Goal: Task Accomplishment & Management: Manage account settings

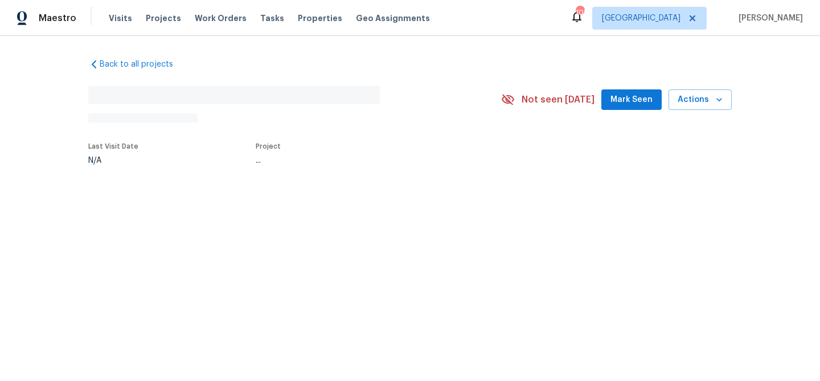
click at [621, 101] on span "Mark Seen" at bounding box center [631, 100] width 42 height 14
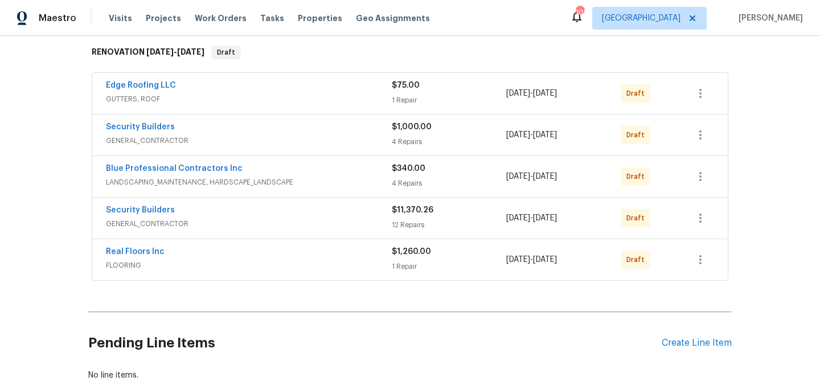
scroll to position [190, 0]
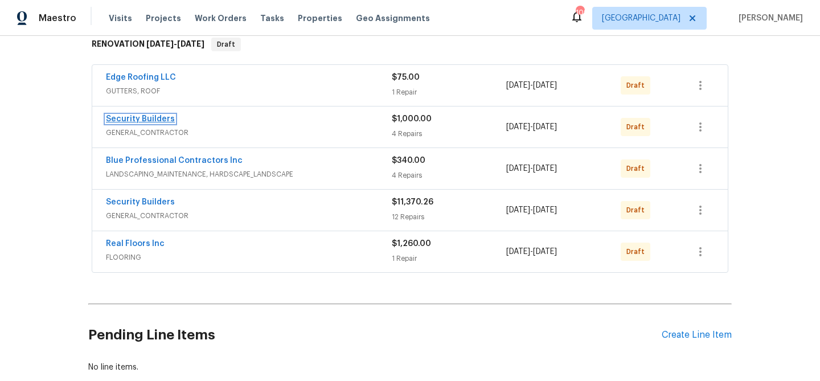
click at [151, 120] on link "Security Builders" at bounding box center [140, 119] width 69 height 8
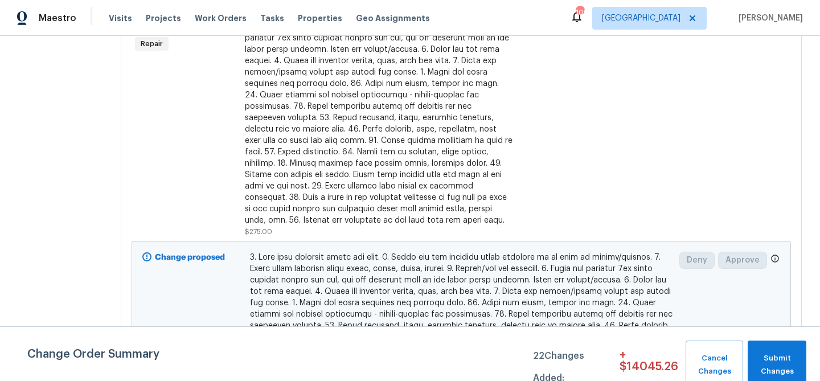
scroll to position [364, 0]
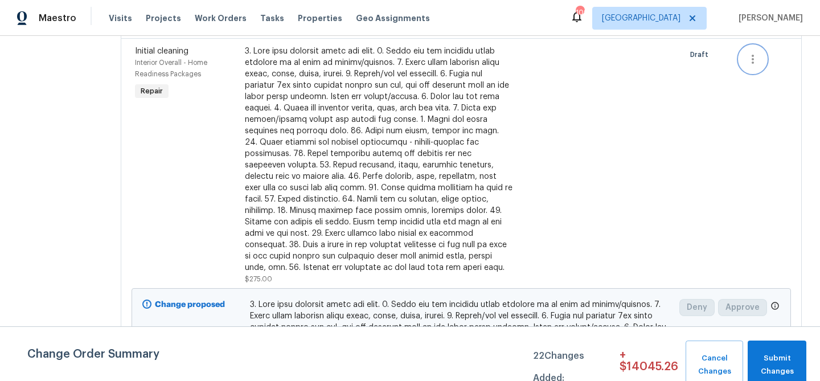
click at [759, 58] on icon "button" at bounding box center [753, 59] width 14 height 14
click at [757, 65] on li "Cancel" at bounding box center [764, 59] width 44 height 19
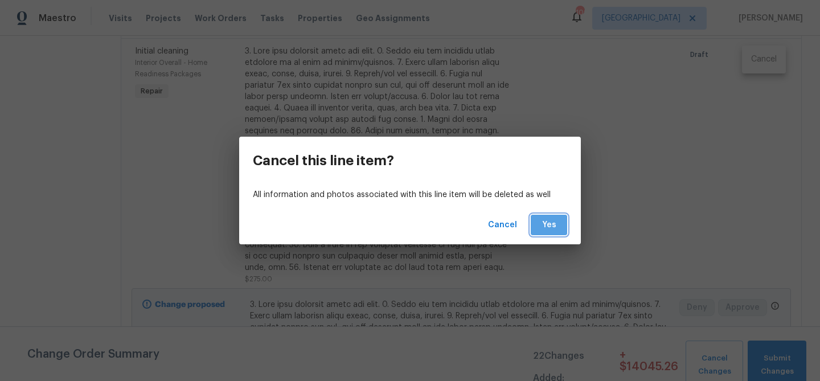
click at [551, 219] on span "Yes" at bounding box center [549, 225] width 18 height 14
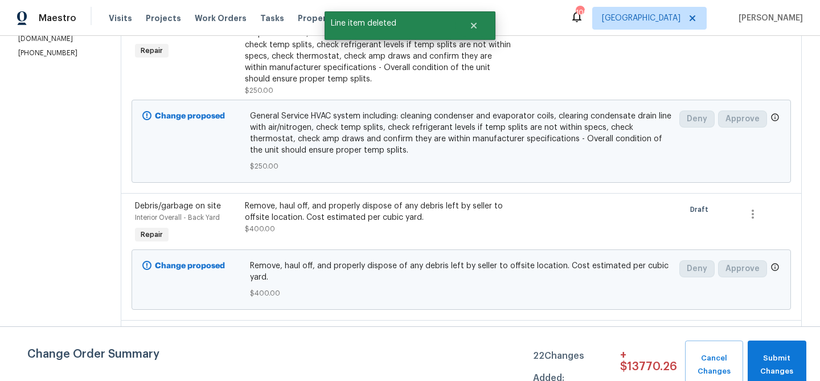
scroll to position [321, 0]
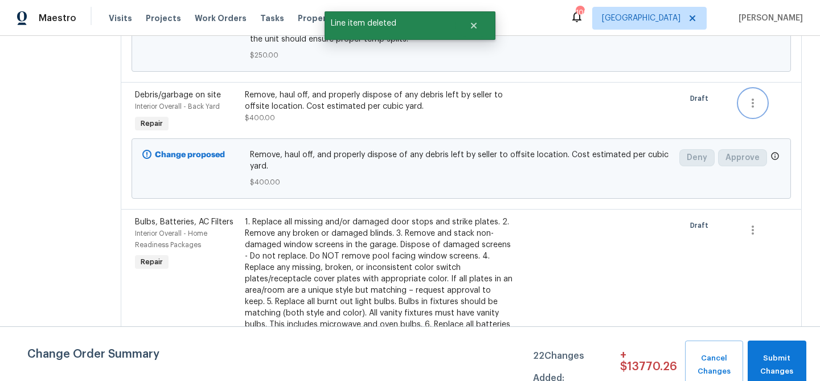
click at [753, 108] on icon "button" at bounding box center [753, 103] width 14 height 14
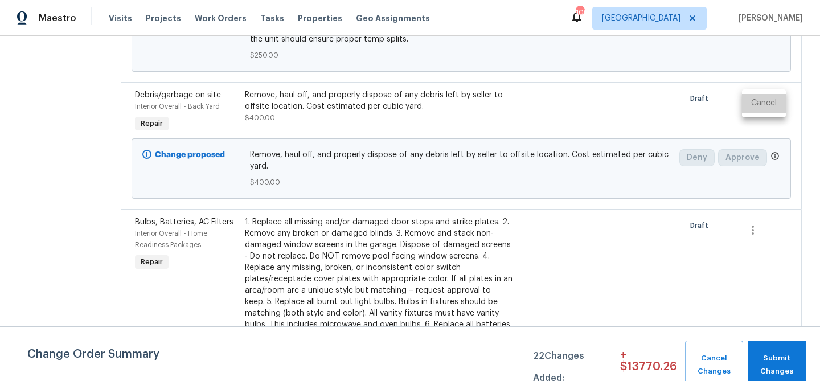
click at [752, 107] on li "Cancel" at bounding box center [764, 103] width 44 height 19
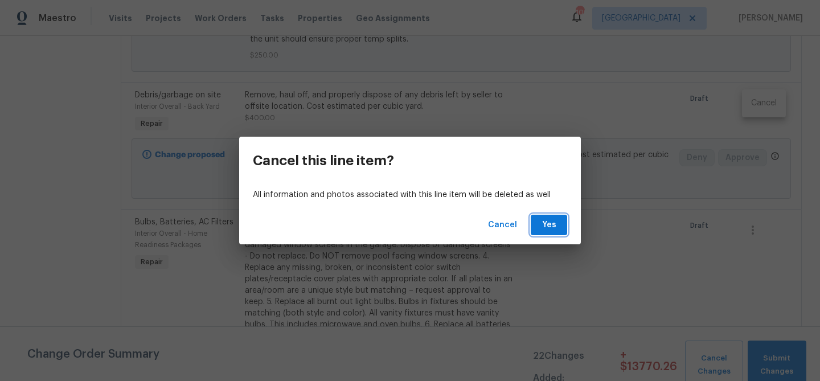
click at [561, 224] on button "Yes" at bounding box center [549, 225] width 36 height 21
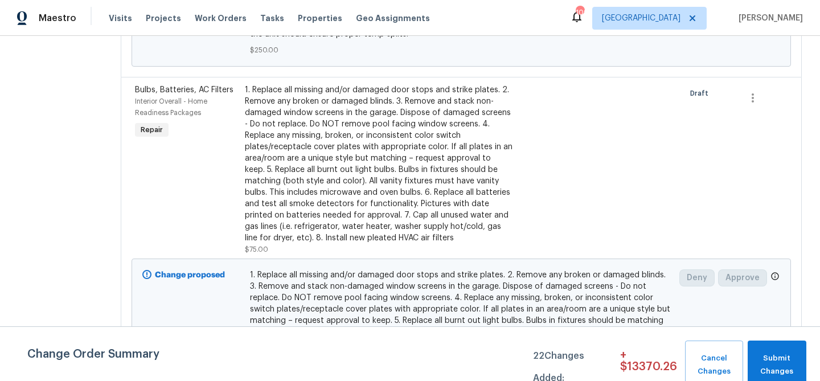
scroll to position [292, 0]
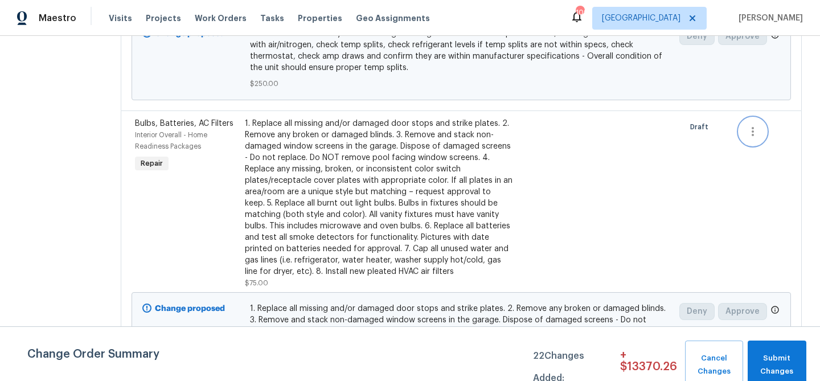
click at [757, 129] on icon "button" at bounding box center [753, 132] width 14 height 14
click at [755, 134] on li "Cancel" at bounding box center [764, 131] width 44 height 19
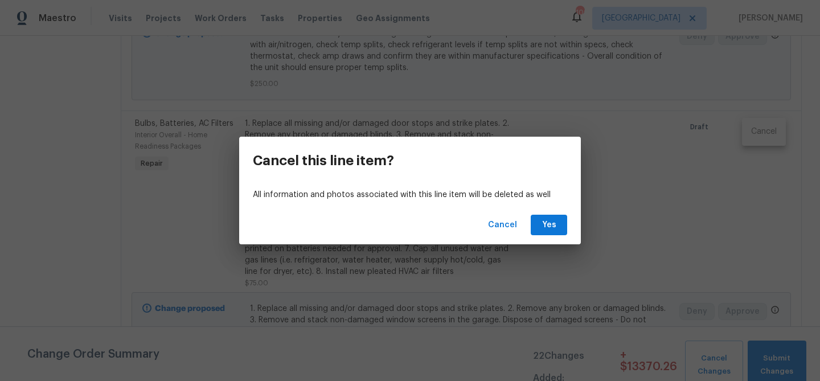
click at [541, 240] on div "Cancel Yes" at bounding box center [410, 225] width 342 height 39
click at [544, 232] on button "Yes" at bounding box center [549, 225] width 36 height 21
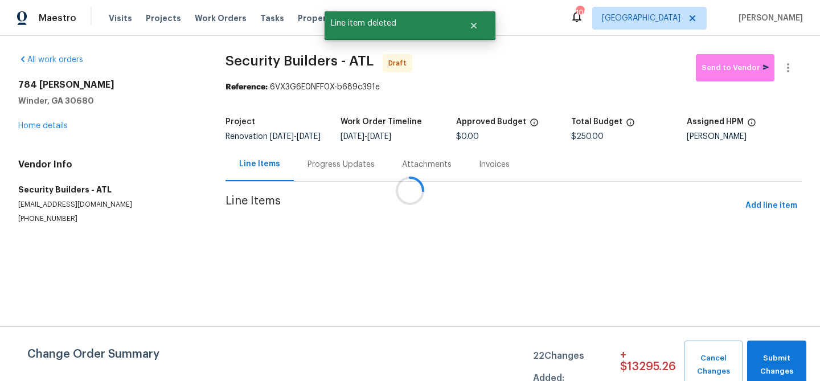
scroll to position [0, 0]
